Goal: Task Accomplishment & Management: Manage account settings

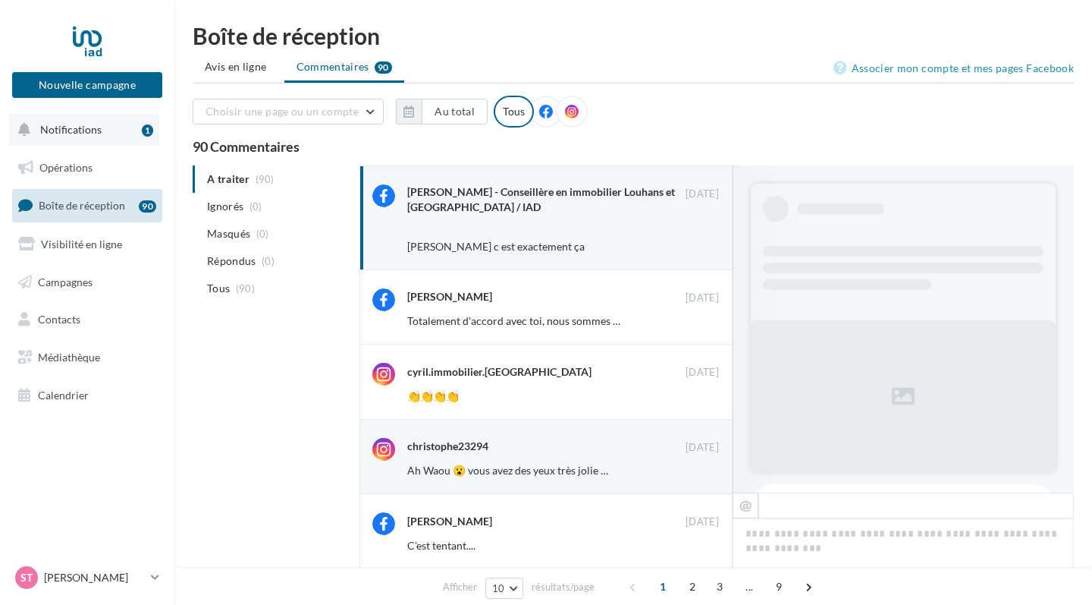
click at [119, 133] on button "Notifications 1" at bounding box center [84, 130] width 150 height 32
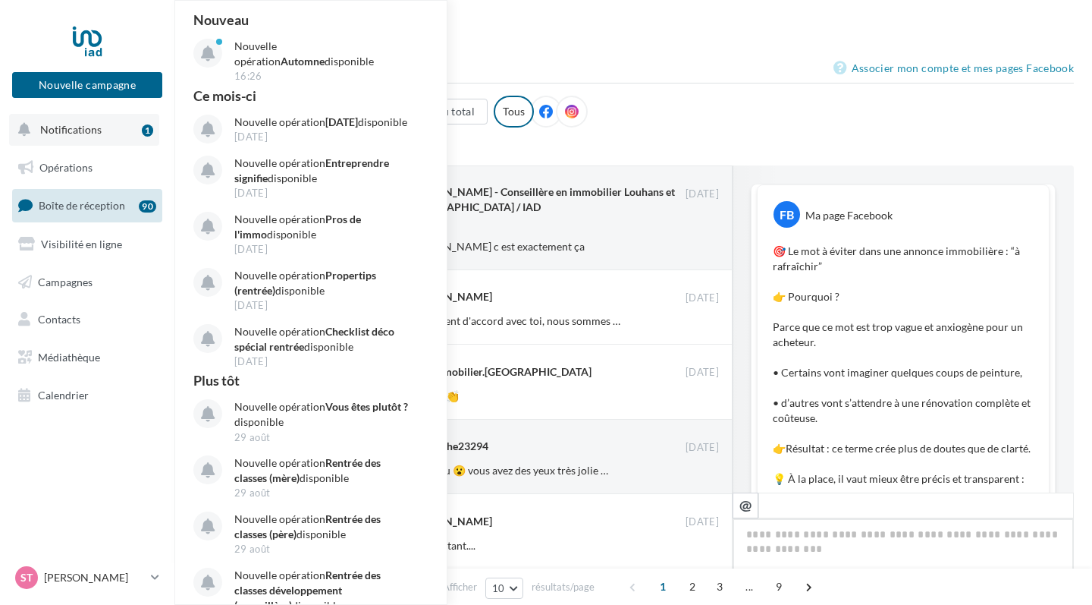
scroll to position [499, 0]
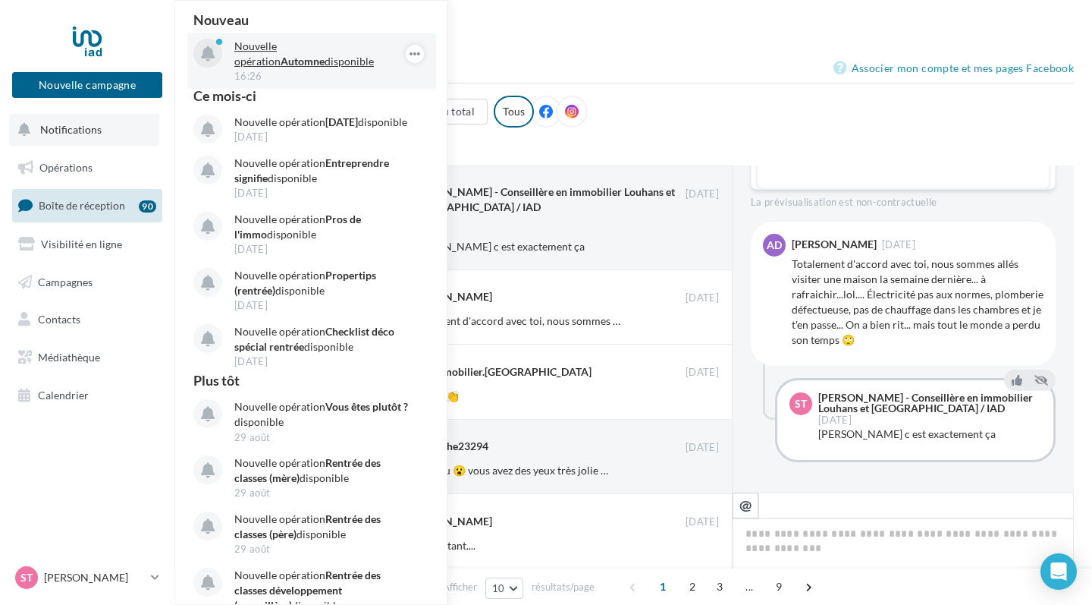
click at [281, 65] on p "Nouvelle opération Automne disponible" at bounding box center [322, 54] width 176 height 30
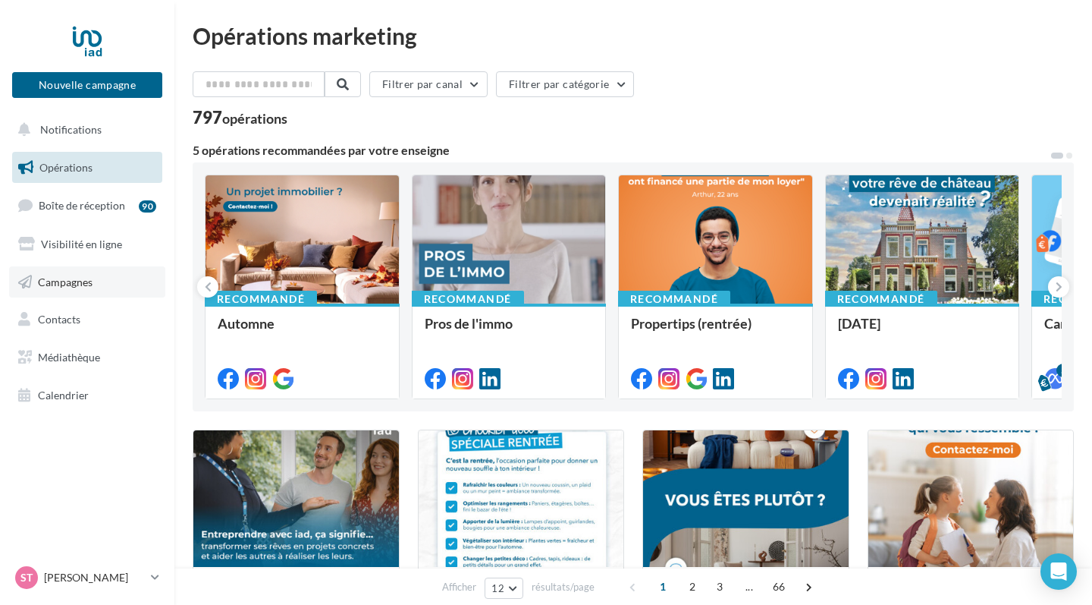
click at [72, 280] on span "Campagnes" at bounding box center [65, 281] width 55 height 13
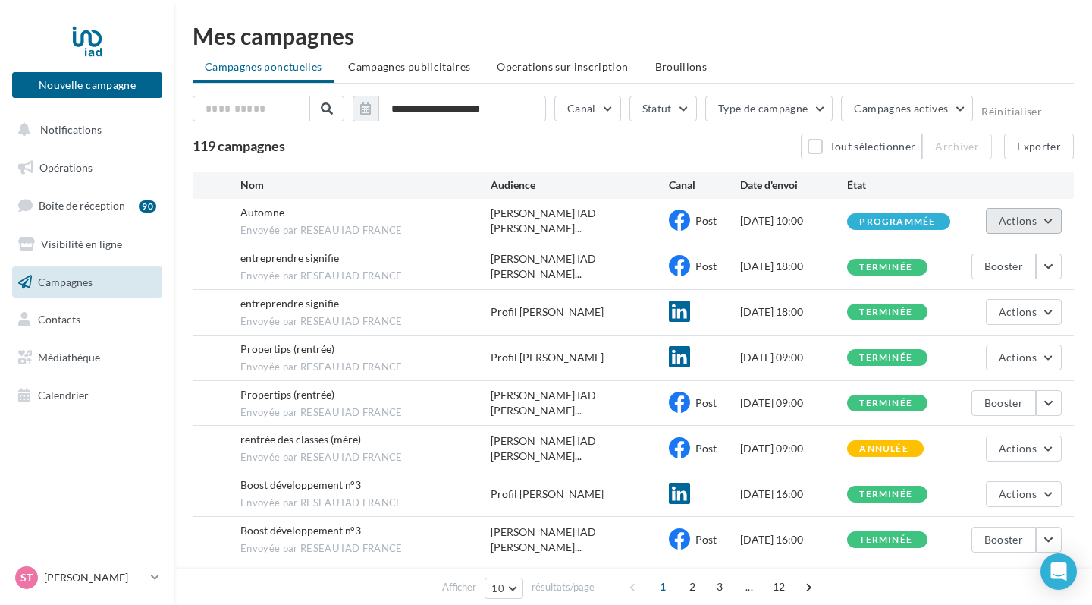
click at [1051, 226] on button "Actions" at bounding box center [1024, 221] width 76 height 26
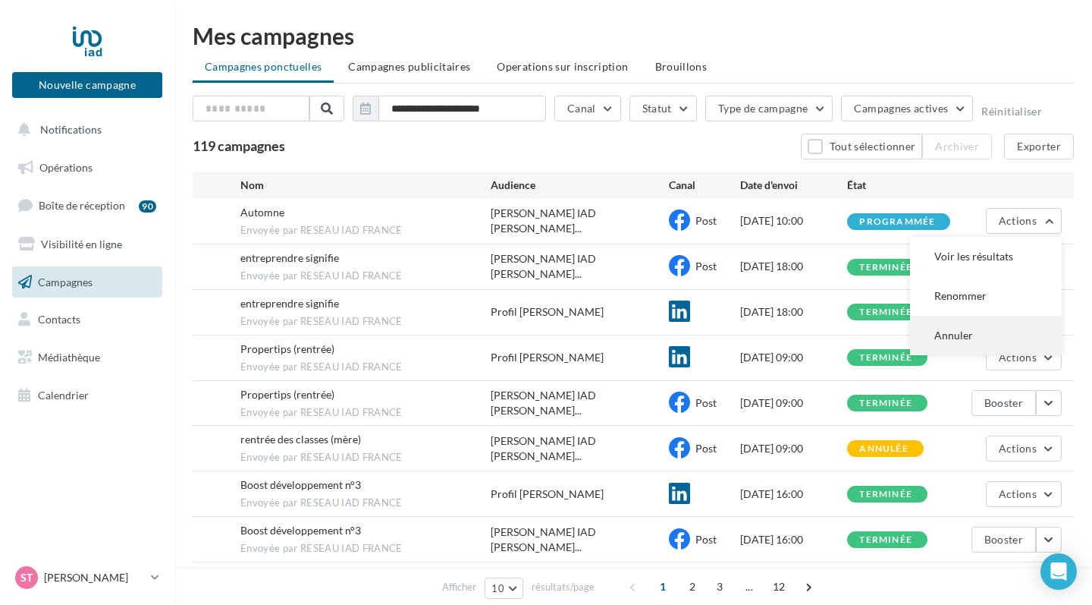
click at [954, 328] on button "Annuler" at bounding box center [986, 335] width 152 height 39
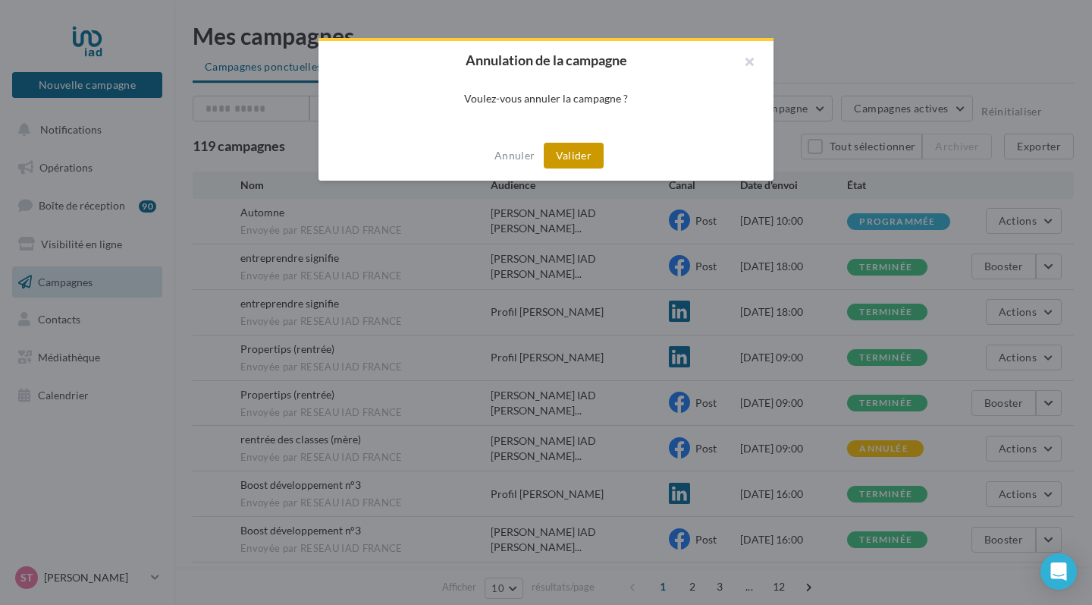
click at [581, 163] on button "Valider" at bounding box center [574, 156] width 60 height 26
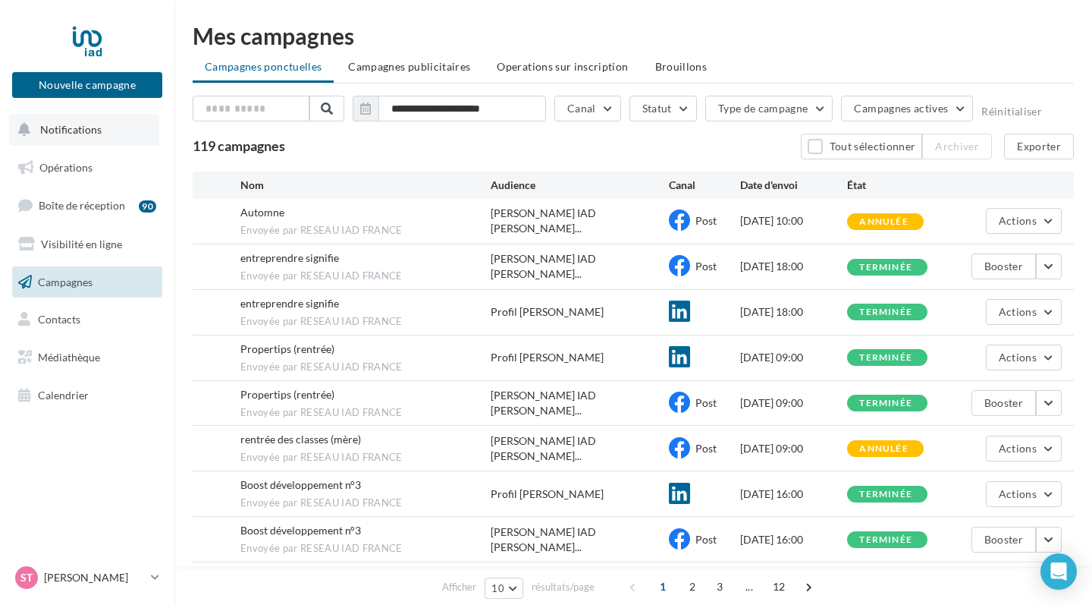
click at [124, 127] on button "Notifications" at bounding box center [84, 130] width 150 height 32
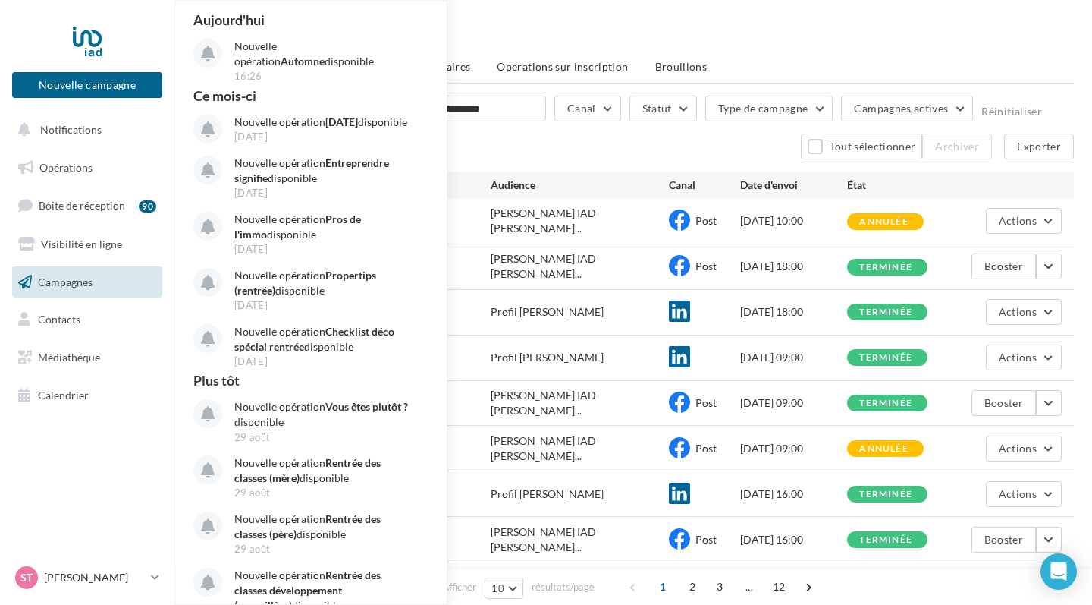
click at [624, 27] on div "Mes campagnes" at bounding box center [634, 35] width 882 height 23
